Goal: Use online tool/utility: Utilize a website feature to perform a specific function

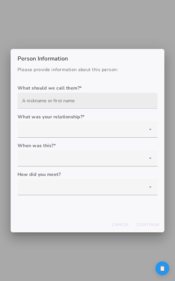
click at [68, 101] on input "text" at bounding box center [87, 101] width 131 height 16
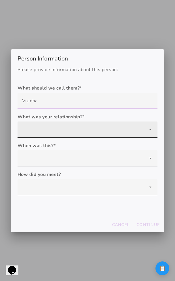
type input "Vizinha"
type mwc-textfield "Vizinha"
click at [66, 131] on div at bounding box center [88, 129] width 140 height 16
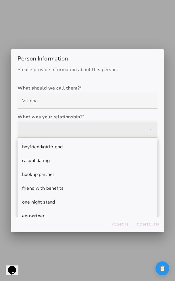
scroll to position [36, 0]
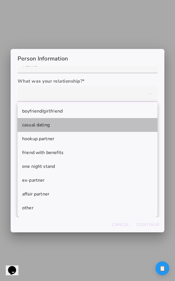
click at [67, 129] on mwc-list-item "casual dating" at bounding box center [88, 125] width 140 height 14
type mwc-select "casual dating"
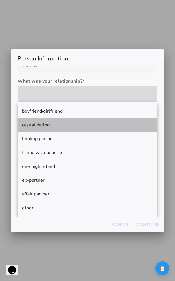
scroll to position [0, 0]
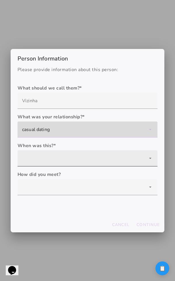
click at [66, 154] on div at bounding box center [88, 158] width 140 height 16
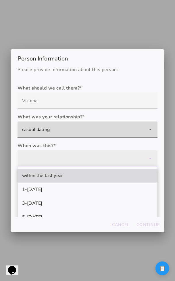
scroll to position [23, 0]
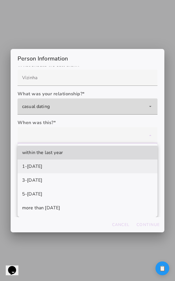
click at [65, 167] on mwc-list-item "1-[DATE]" at bounding box center [88, 166] width 140 height 14
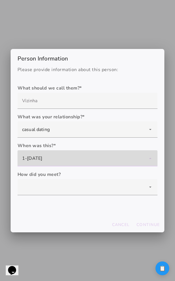
scroll to position [0, 0]
click at [67, 162] on div "1-[DATE]" at bounding box center [88, 158] width 140 height 16
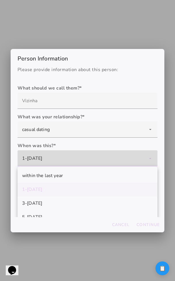
scroll to position [23, 0]
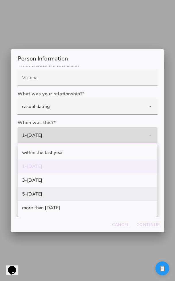
click at [0, 0] on slot "more than [DATE]" at bounding box center [0, 0] width 0 height 0
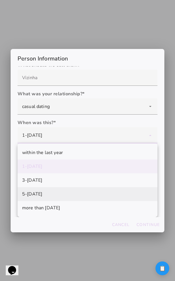
type mwc-select "more than [DATE]"
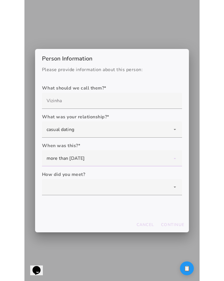
scroll to position [0, 0]
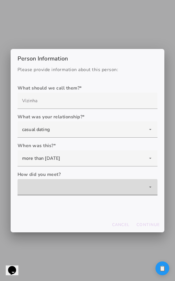
click at [62, 190] on div at bounding box center [88, 187] width 140 height 16
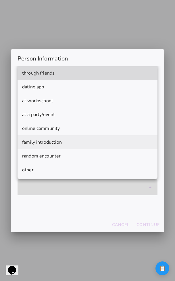
click at [52, 137] on mwc-list-item "family introduction" at bounding box center [88, 142] width 140 height 14
type mwc-select "family introduction"
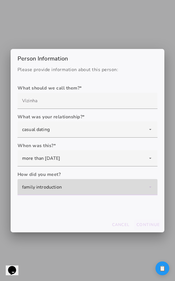
click at [141, 221] on button "Continue" at bounding box center [148, 224] width 28 height 10
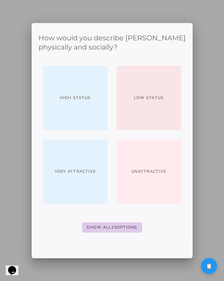
click at [167, 118] on button "Low Status" at bounding box center [149, 98] width 64 height 64
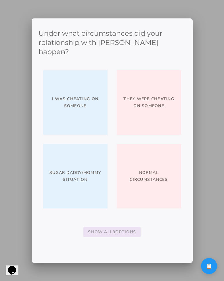
click at [126, 226] on button "Show All 9 Options" at bounding box center [111, 231] width 57 height 10
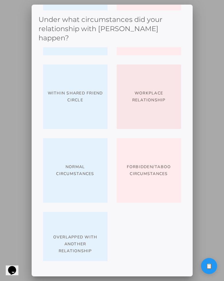
scroll to position [169, 0]
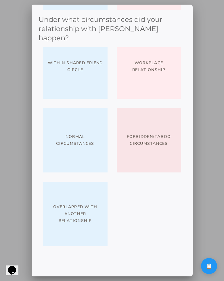
click at [0, 0] on slot "Forbidden/taboo circumstances" at bounding box center [0, 0] width 0 height 0
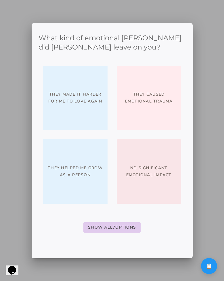
scroll to position [0, 0]
click at [96, 186] on button "They helped me grow as a person" at bounding box center [75, 171] width 64 height 64
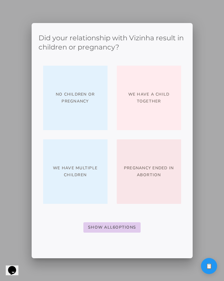
click at [85, 110] on button "No children or pregnancy" at bounding box center [75, 98] width 64 height 64
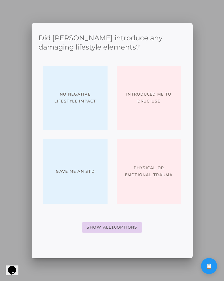
click at [0, 0] on slot "Show All 10 Options" at bounding box center [0, 0] width 0 height 0
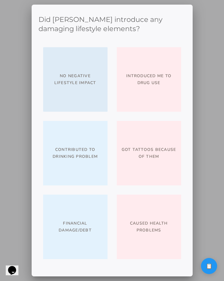
click at [95, 103] on button "No negative lifestyle impact" at bounding box center [75, 79] width 64 height 64
